Goal: Find specific page/section: Find specific page/section

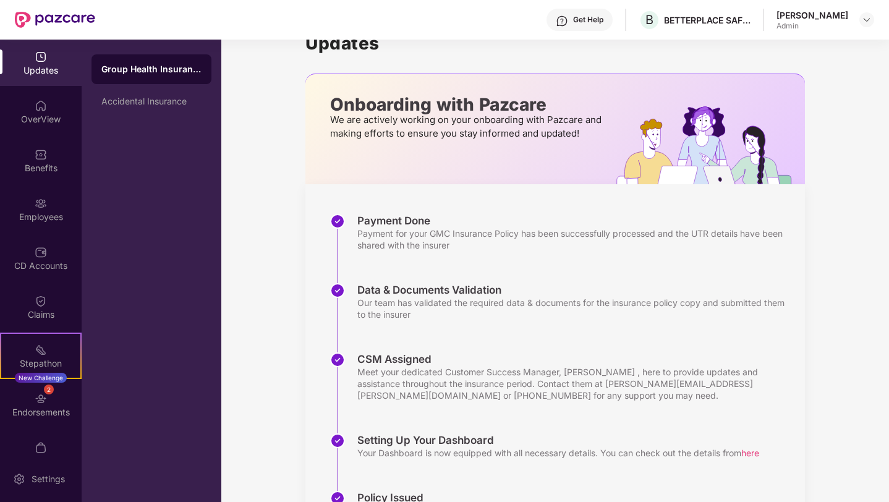
scroll to position [167, 0]
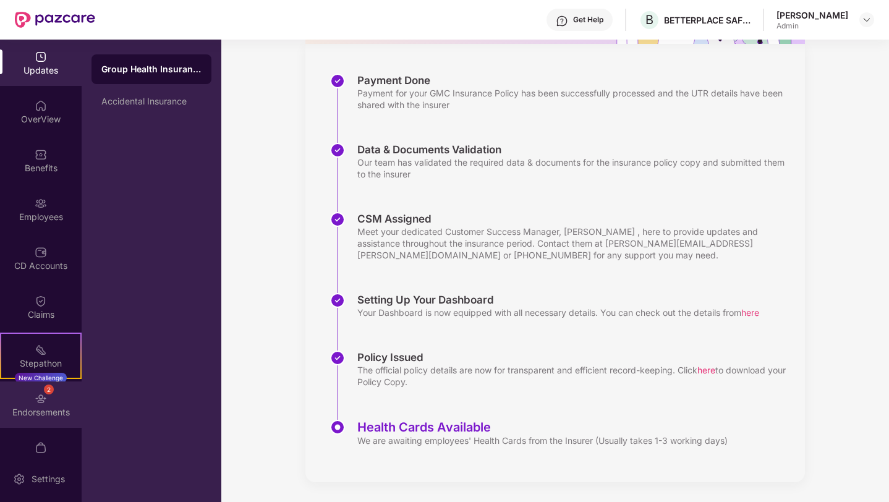
click at [30, 400] on div "2 Endorsements" at bounding box center [41, 405] width 82 height 46
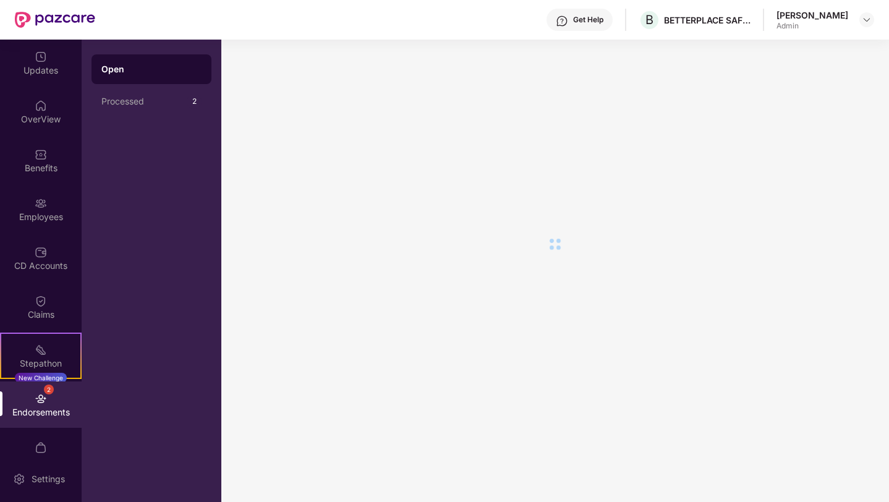
scroll to position [0, 0]
